Goal: Task Accomplishment & Management: Complete application form

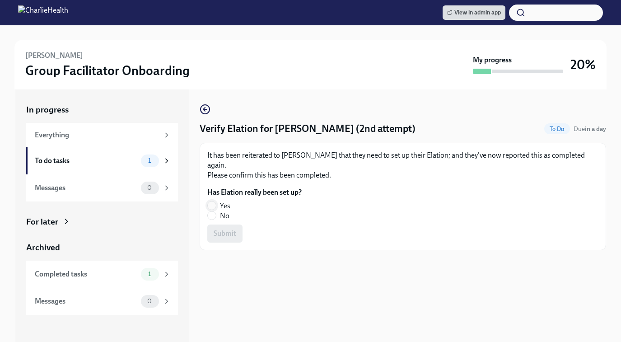
click at [214, 201] on input "Yes" at bounding box center [212, 205] width 8 height 8
radio input "true"
click at [221, 229] on span "Submit" at bounding box center [224, 233] width 23 height 9
click at [209, 201] on input "Yes" at bounding box center [212, 205] width 8 height 8
radio input "true"
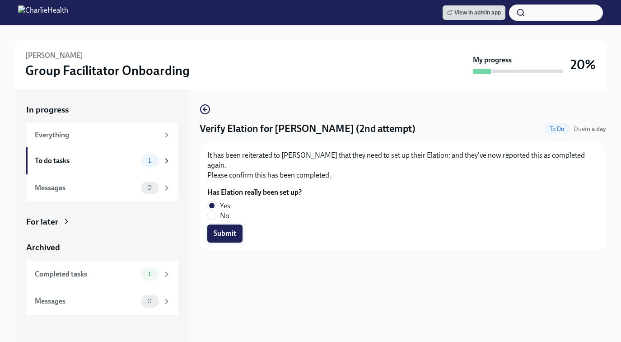
click at [216, 236] on span "Submit" at bounding box center [224, 233] width 23 height 9
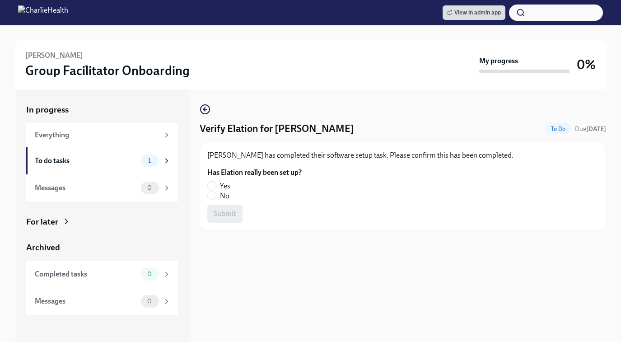
click at [213, 181] on fieldset "Has Elation really been set up? Yes No" at bounding box center [254, 183] width 94 height 33
click at [213, 183] on input "Yes" at bounding box center [212, 185] width 8 height 8
radio input "true"
click at [228, 218] on span "Submit" at bounding box center [224, 213] width 23 height 9
click at [211, 182] on input "Yes" at bounding box center [212, 185] width 8 height 8
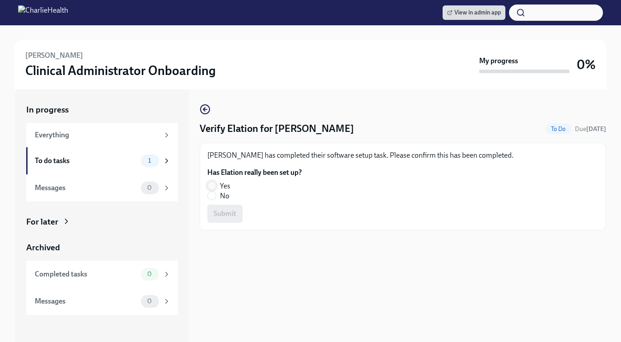
radio input "true"
click at [231, 219] on button "Submit" at bounding box center [224, 213] width 35 height 18
click at [211, 186] on input "Yes" at bounding box center [212, 185] width 8 height 8
radio input "true"
click at [223, 216] on span "Submit" at bounding box center [224, 213] width 23 height 9
